Goal: Task Accomplishment & Management: Complete application form

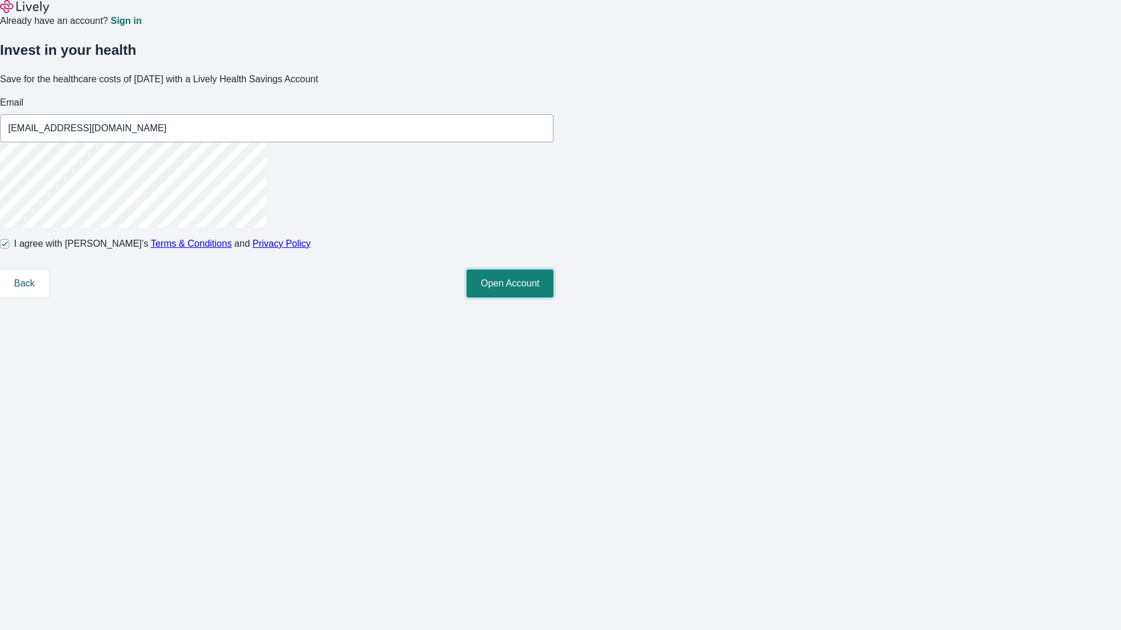
click at [553, 298] on button "Open Account" at bounding box center [509, 284] width 87 height 28
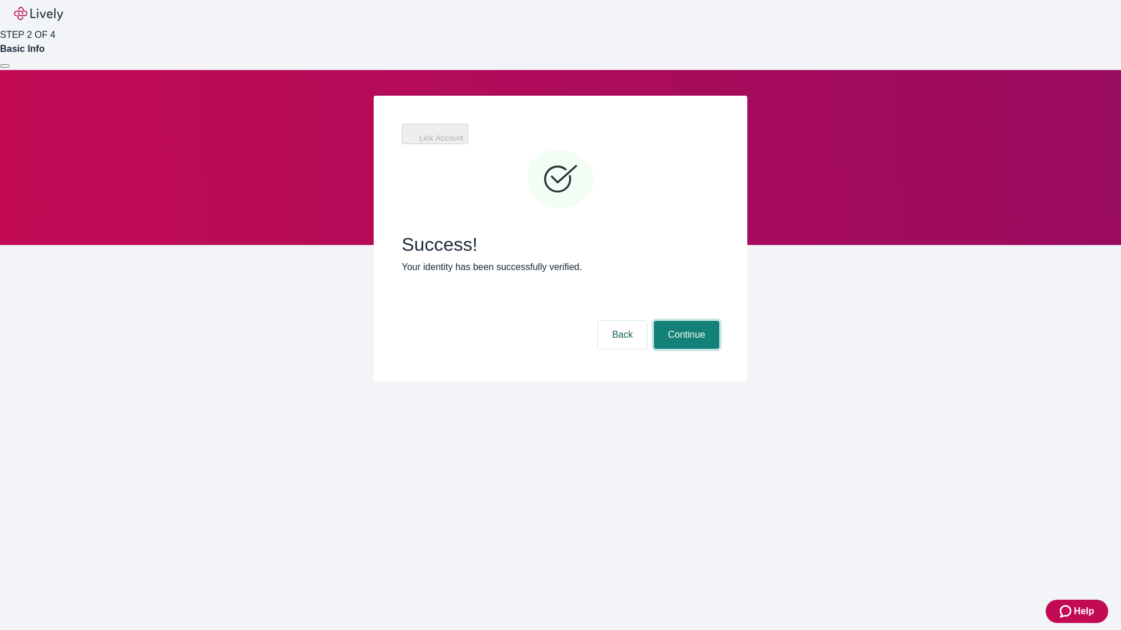
click at [719, 321] on button "Continue" at bounding box center [686, 335] width 65 height 28
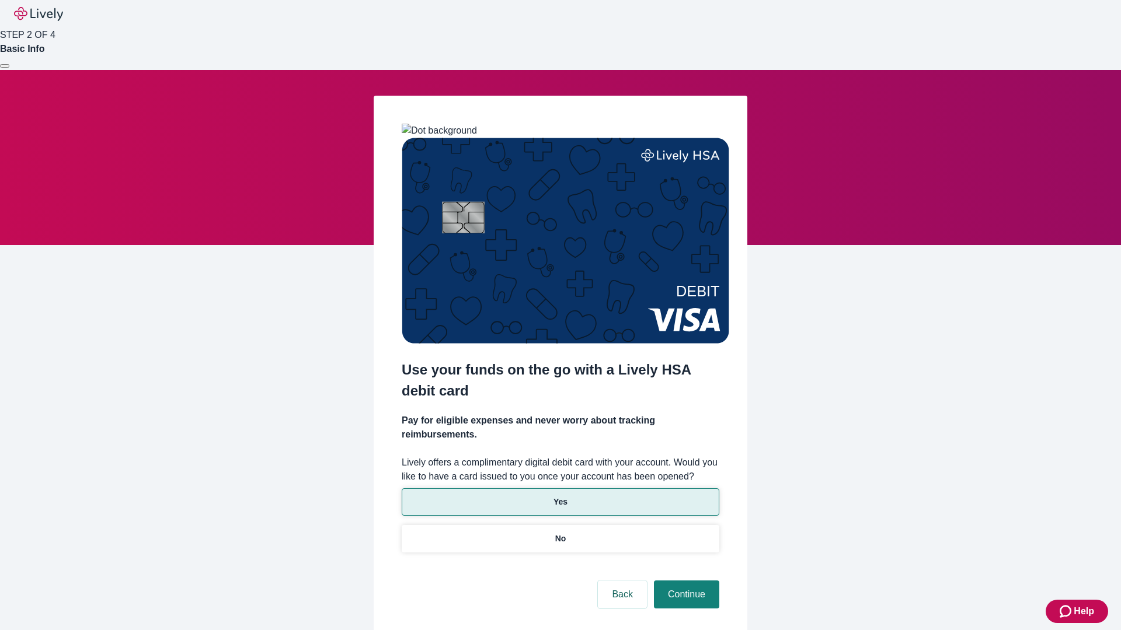
click at [560, 496] on p "Yes" at bounding box center [560, 502] width 14 height 12
click at [685, 581] on button "Continue" at bounding box center [686, 595] width 65 height 28
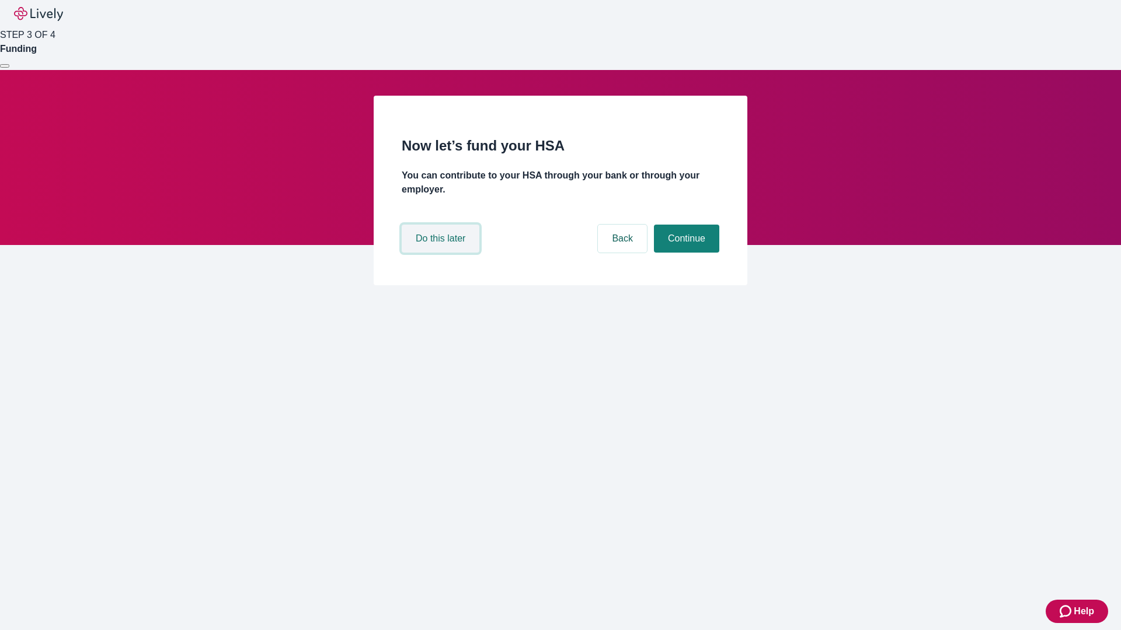
click at [442, 253] on button "Do this later" at bounding box center [441, 239] width 78 height 28
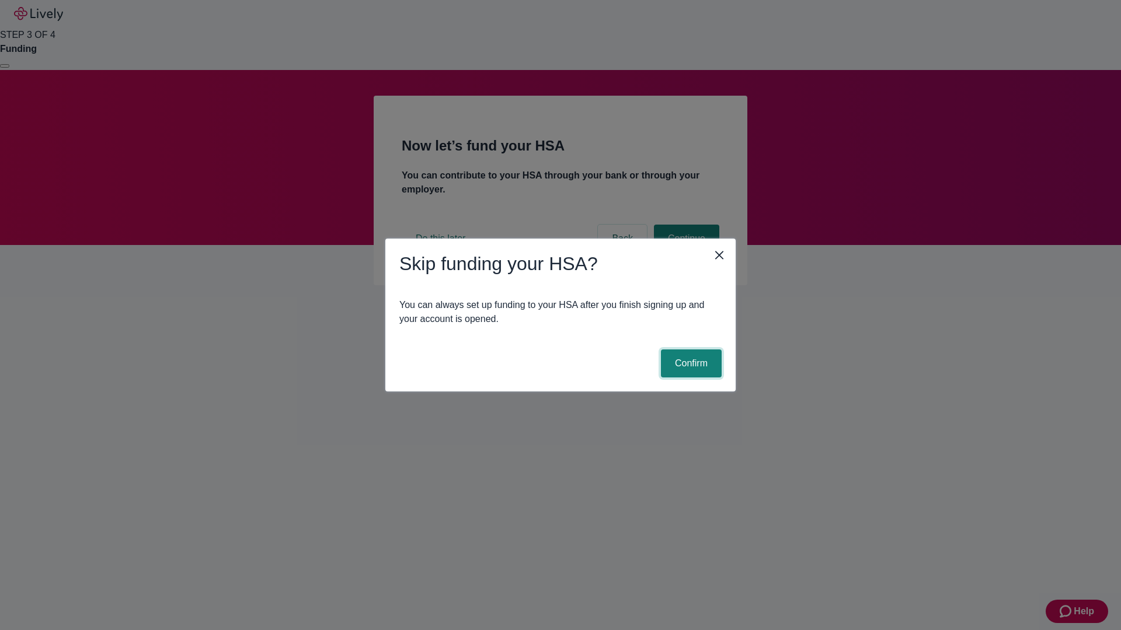
click at [689, 364] on button "Confirm" at bounding box center [691, 364] width 61 height 28
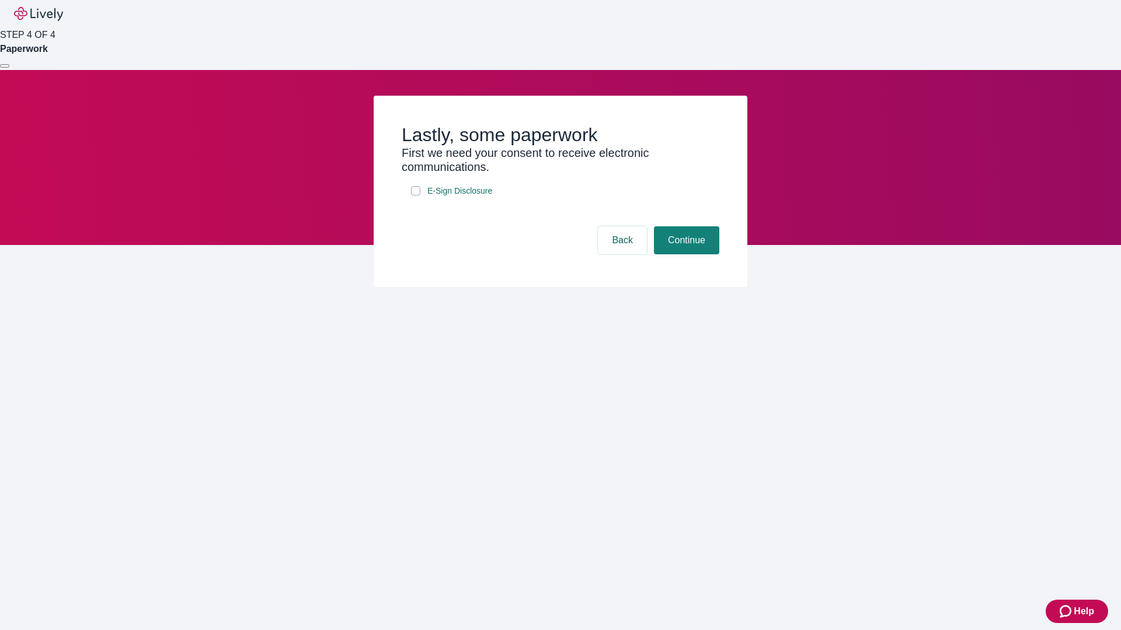
click at [416, 196] on input "E-Sign Disclosure" at bounding box center [415, 190] width 9 height 9
checkbox input "true"
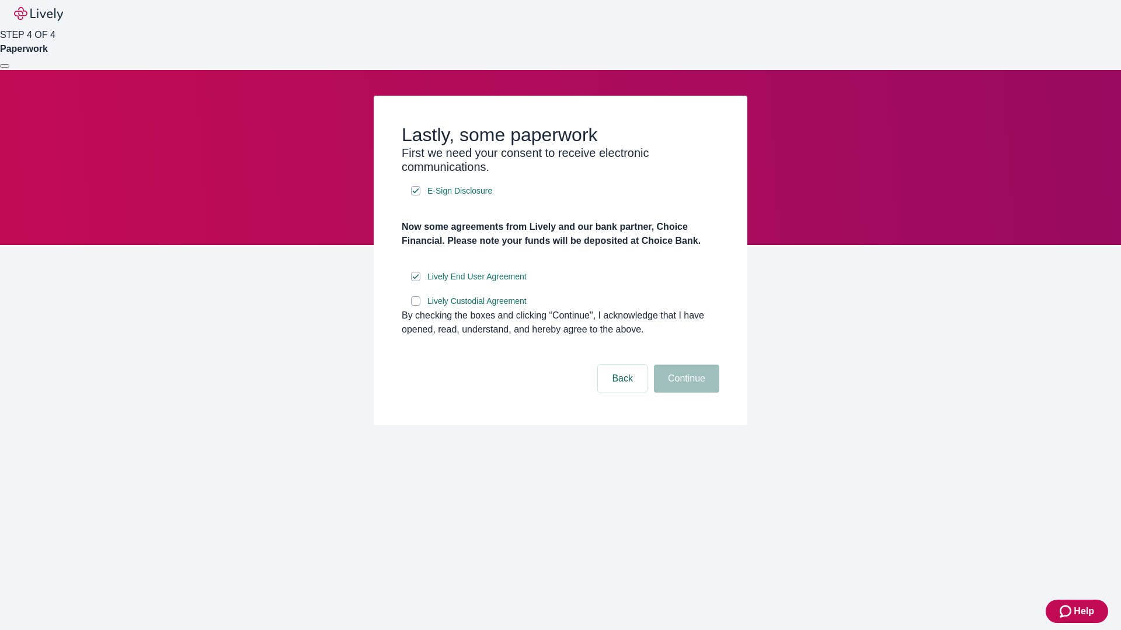
click at [416, 306] on input "Lively Custodial Agreement" at bounding box center [415, 301] width 9 height 9
checkbox input "true"
click at [685, 393] on button "Continue" at bounding box center [686, 379] width 65 height 28
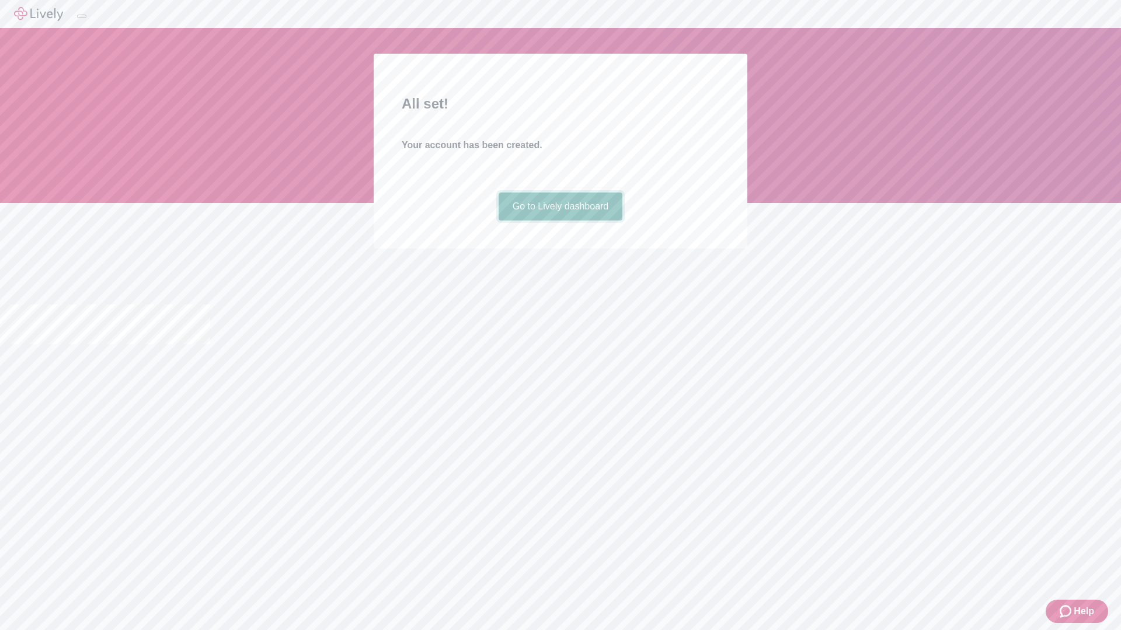
click at [560, 221] on link "Go to Lively dashboard" at bounding box center [560, 207] width 124 height 28
